Goal: Find specific page/section: Find specific page/section

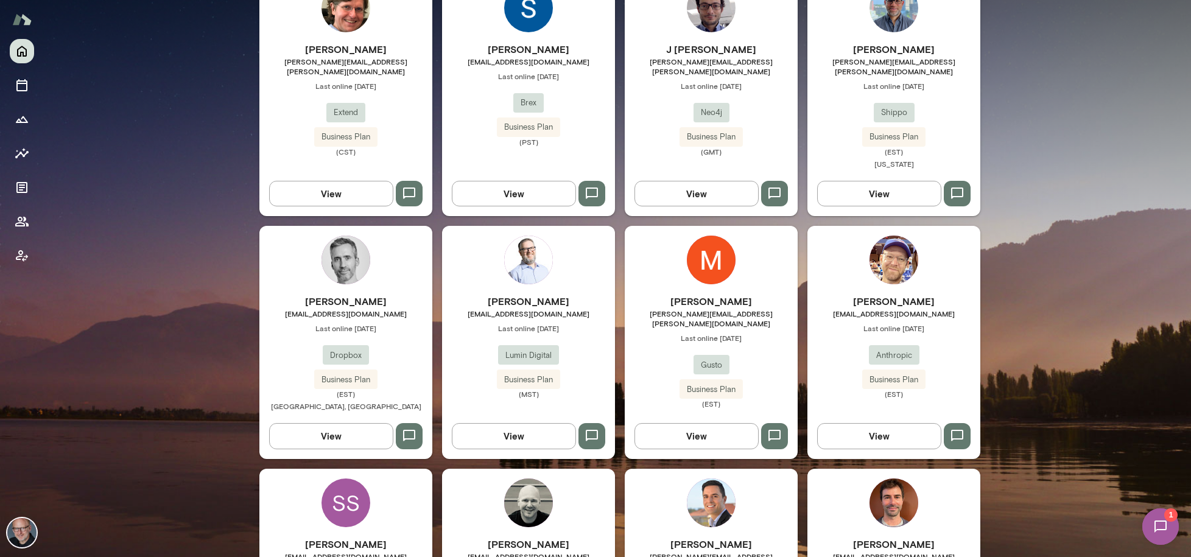
scroll to position [452, 0]
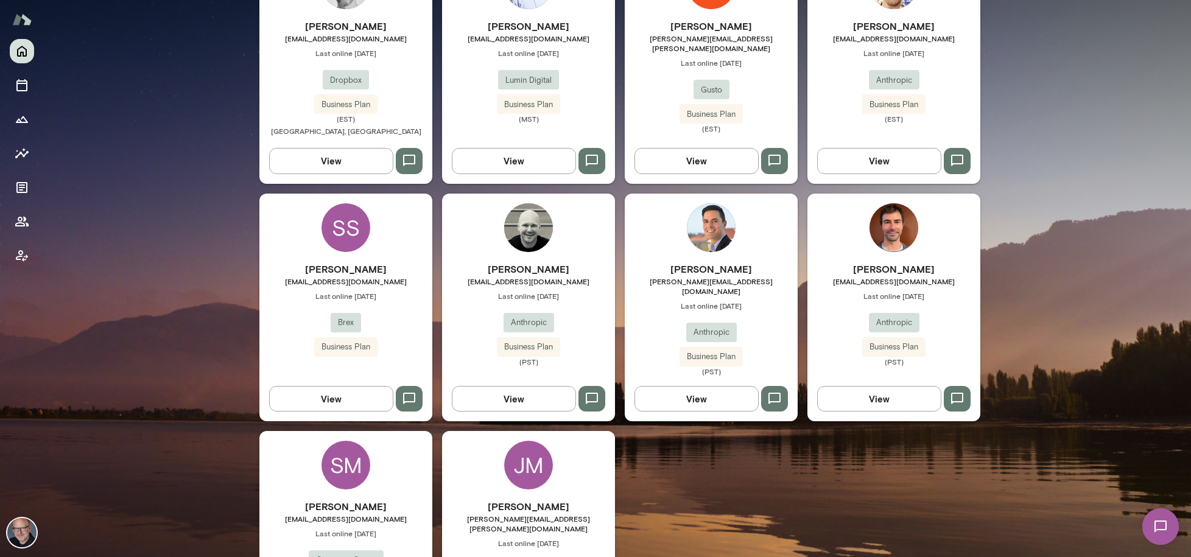
scroll to position [759, 0]
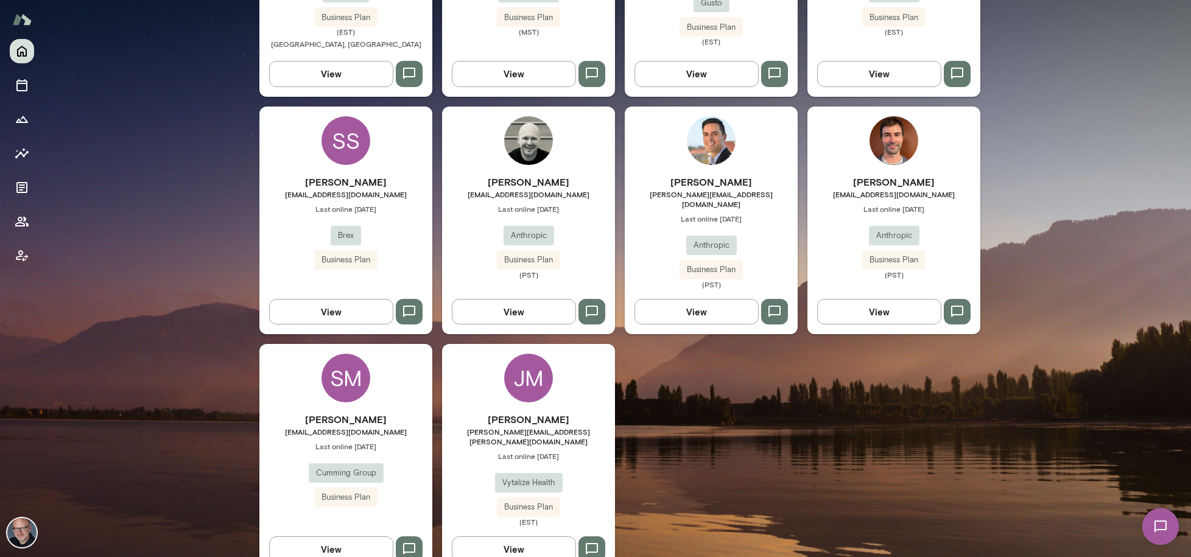
click at [569, 427] on span "[PERSON_NAME][EMAIL_ADDRESS][PERSON_NAME][DOMAIN_NAME]" at bounding box center [528, 436] width 173 height 19
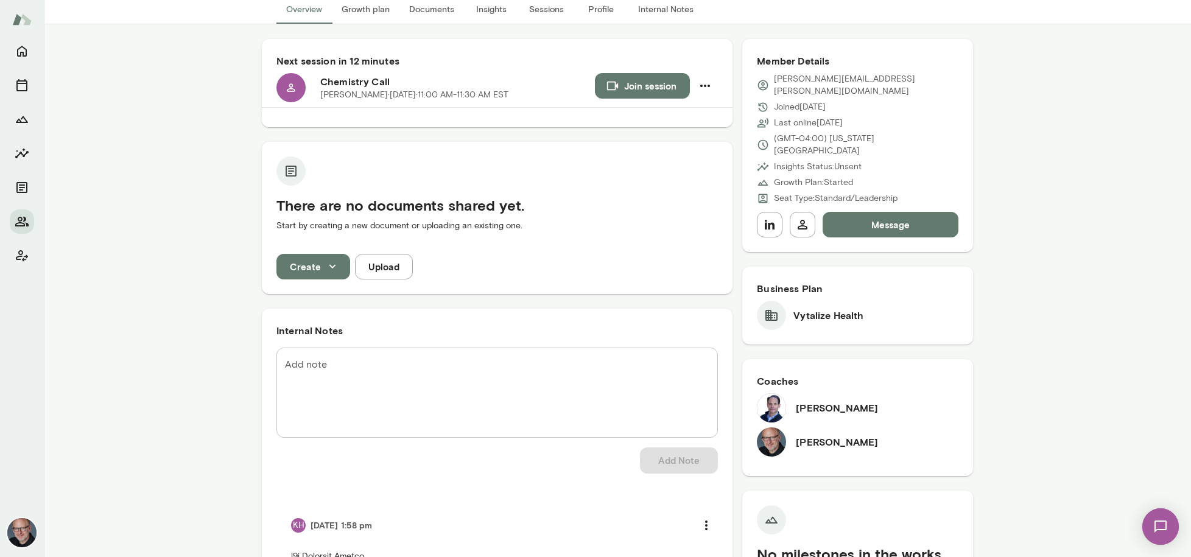
scroll to position [81, 0]
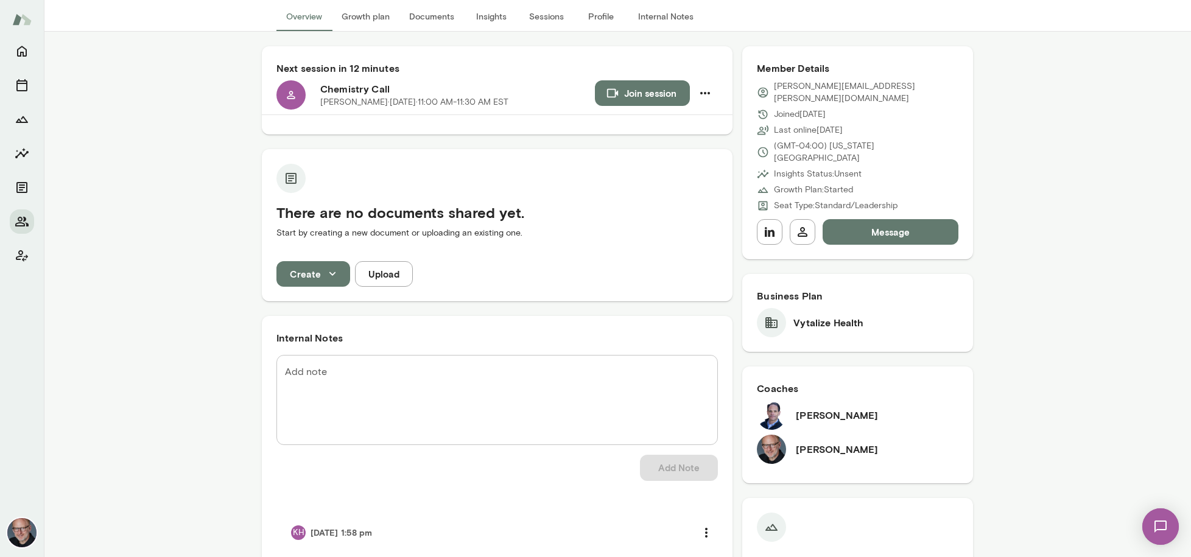
click at [644, 16] on button "Internal Notes" at bounding box center [666, 16] width 75 height 29
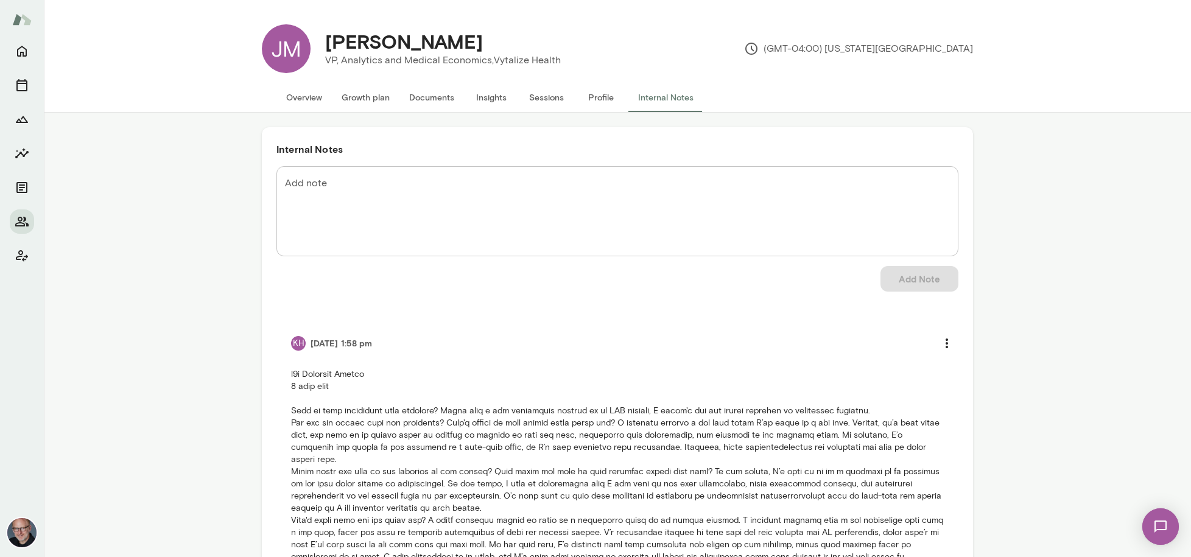
click at [314, 102] on button "Overview" at bounding box center [303, 97] width 55 height 29
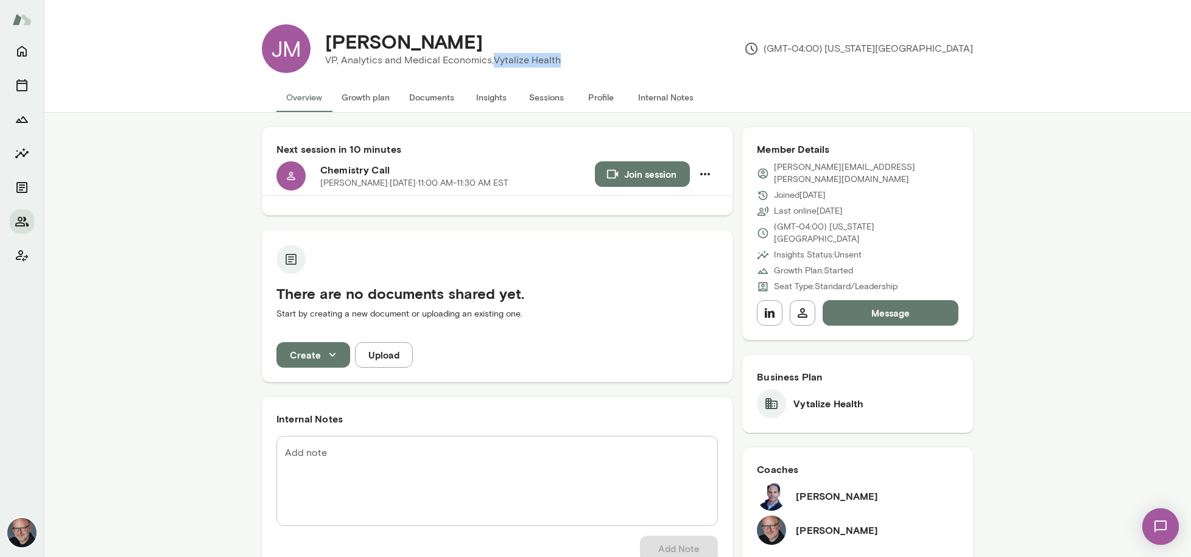
drag, startPoint x: 492, startPoint y: 60, endPoint x: 558, endPoint y: 60, distance: 65.8
click at [558, 60] on div "[PERSON_NAME] VP, Analytics and Medical Economics, Vytalize Health" at bounding box center [443, 49] width 265 height 38
copy p "Vytalize Health"
